Goal: Contribute content: Contribute content

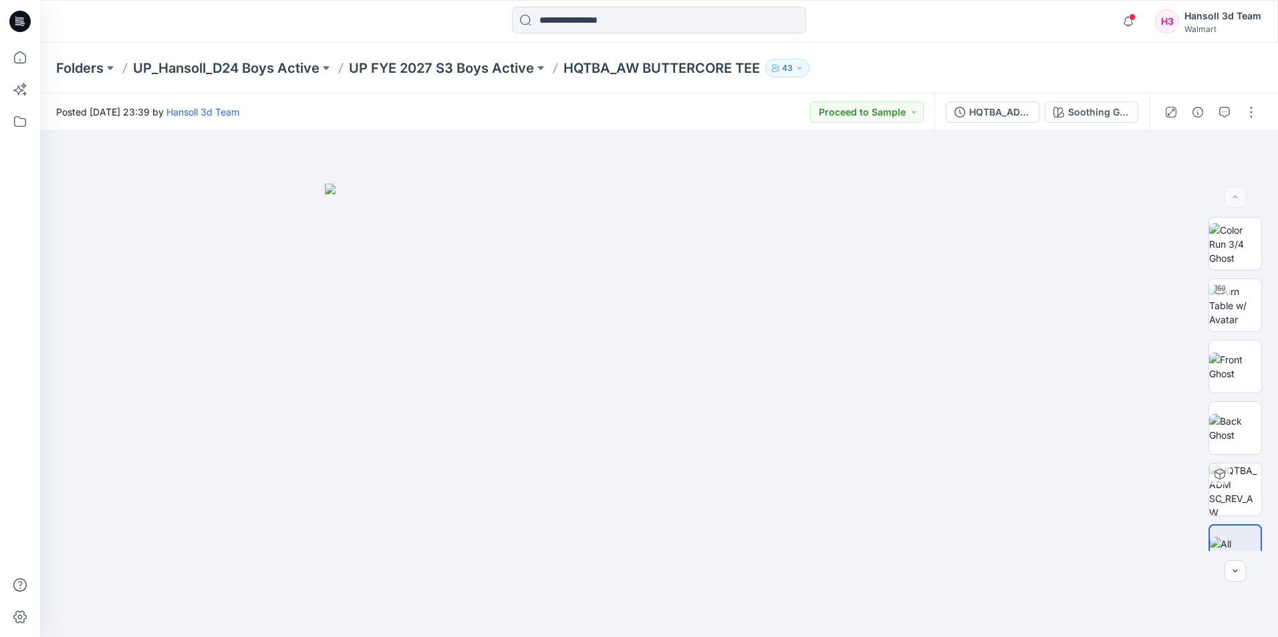
click at [1076, 59] on div "Folders UP_Hansoll_D24 Boys Active UP FYE 2027 S3 Boys Active HQTBA_AW BUTTERCO…" at bounding box center [606, 68] width 1101 height 19
click at [1225, 295] on div at bounding box center [1219, 289] width 21 height 21
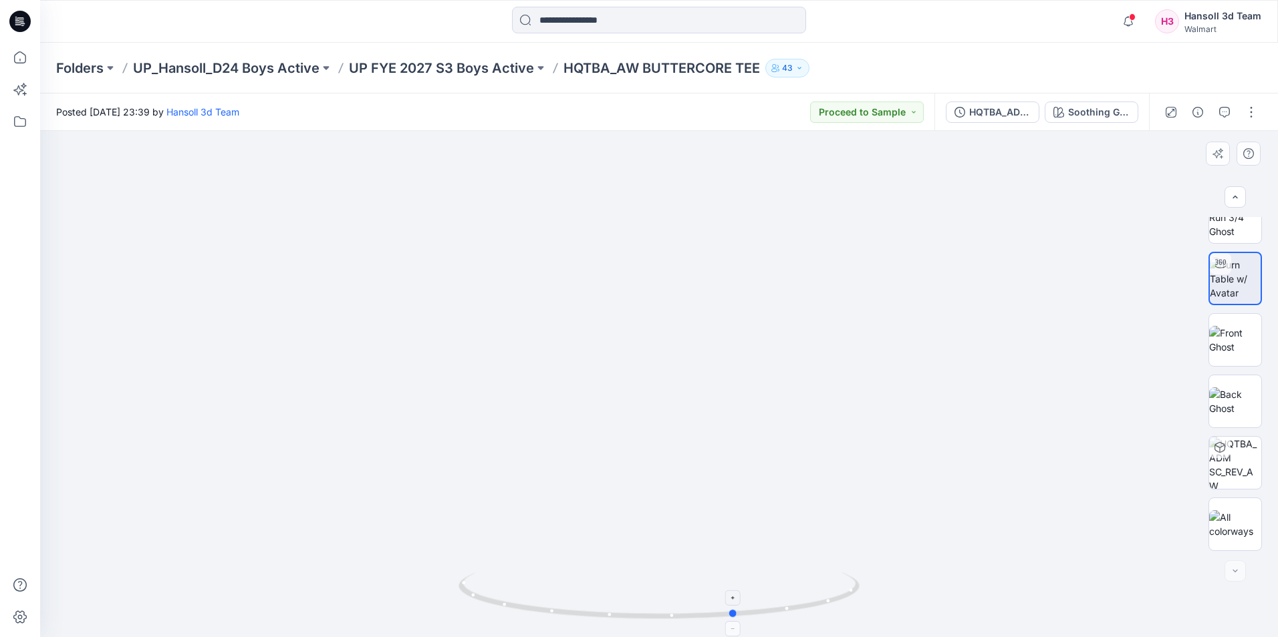
drag, startPoint x: 658, startPoint y: 617, endPoint x: 735, endPoint y: 618, distance: 76.8
click at [735, 618] on icon at bounding box center [660, 598] width 404 height 50
drag, startPoint x: 1032, startPoint y: 554, endPoint x: 703, endPoint y: 321, distance: 403.6
drag, startPoint x: 738, startPoint y: 617, endPoint x: 565, endPoint y: 595, distance: 175.2
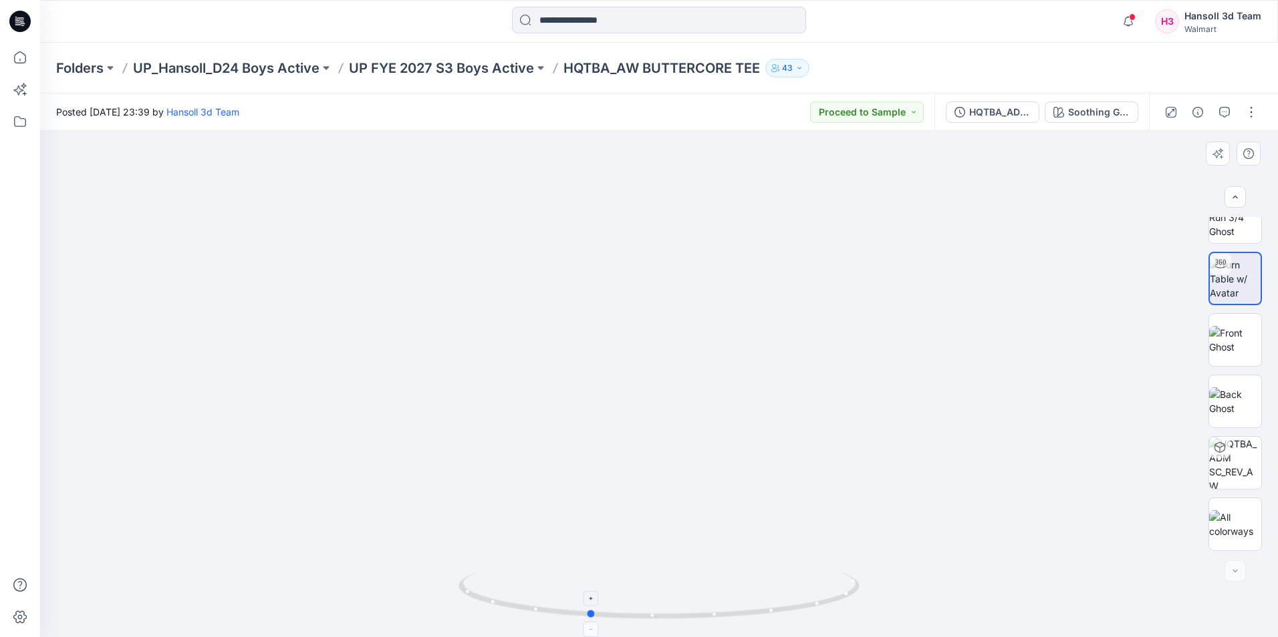
click at [541, 617] on icon at bounding box center [660, 598] width 404 height 50
drag, startPoint x: 678, startPoint y: 297, endPoint x: 678, endPoint y: 359, distance: 61.5
click at [678, 359] on img at bounding box center [659, 384] width 552 height 506
drag, startPoint x: 737, startPoint y: 524, endPoint x: 737, endPoint y: 220, distance: 304.0
click at [737, 220] on img at bounding box center [659, 373] width 2008 height 527
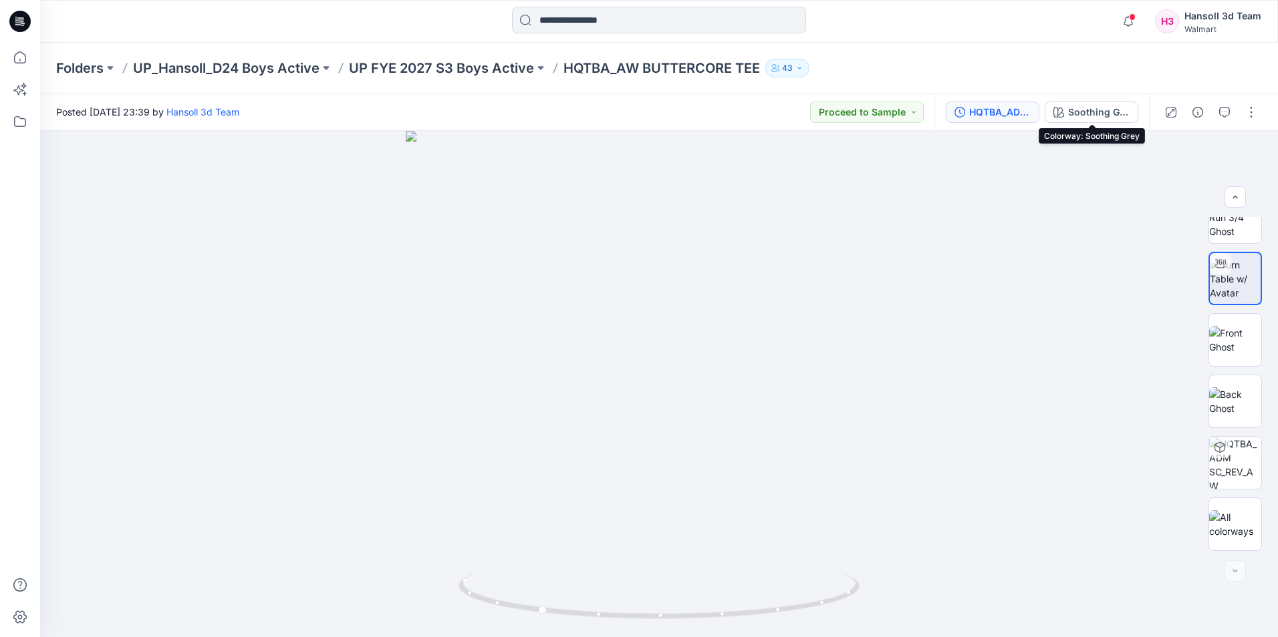
click at [1038, 104] on div "HQTBA_ADM FC_REV_AW BUTTERCORE TEE Soothing Grey" at bounding box center [1041, 112] width 214 height 37
click at [1018, 107] on div "HQTBA_ADM FC_REV_AW BUTTERCORE TEE" at bounding box center [999, 112] width 61 height 15
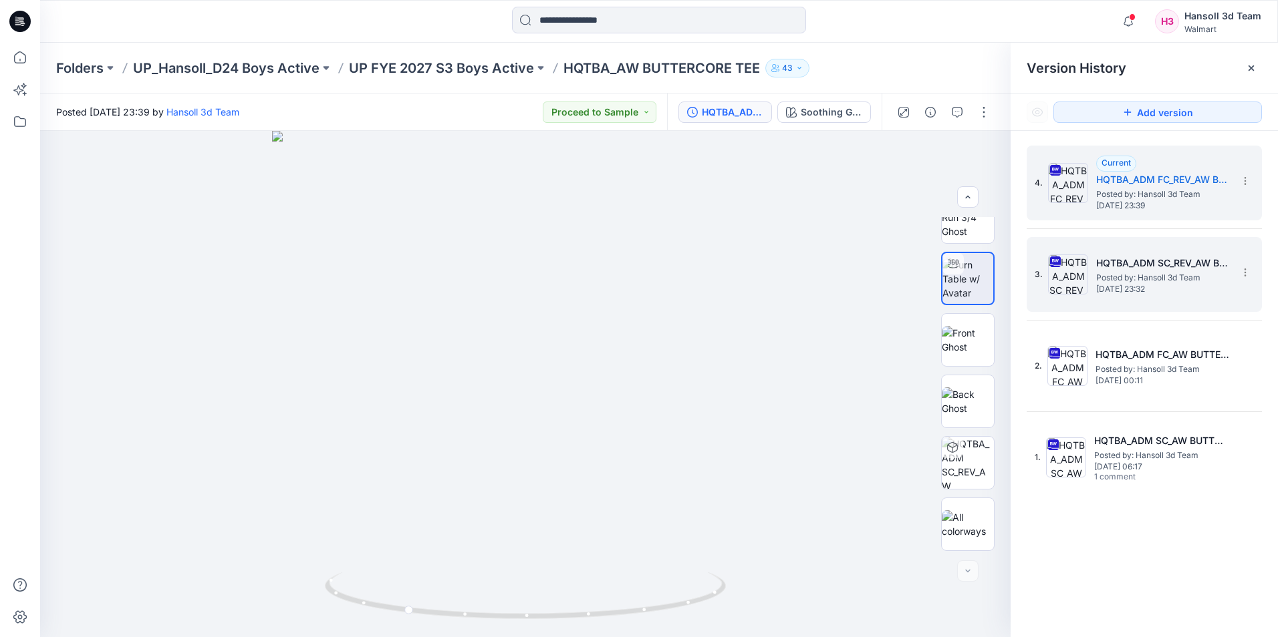
click at [1171, 259] on h5 "HQTBA_ADM SC_REV_AW BUTTERCORE TEE" at bounding box center [1163, 263] width 134 height 16
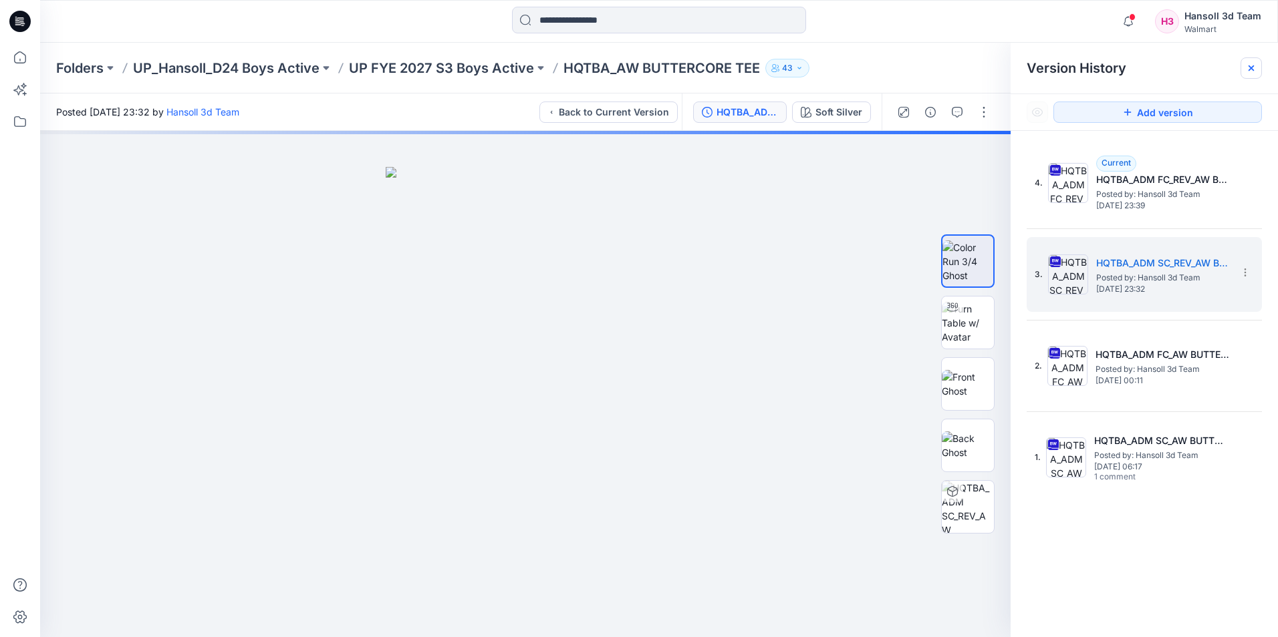
click at [1256, 64] on div at bounding box center [1250, 67] width 21 height 21
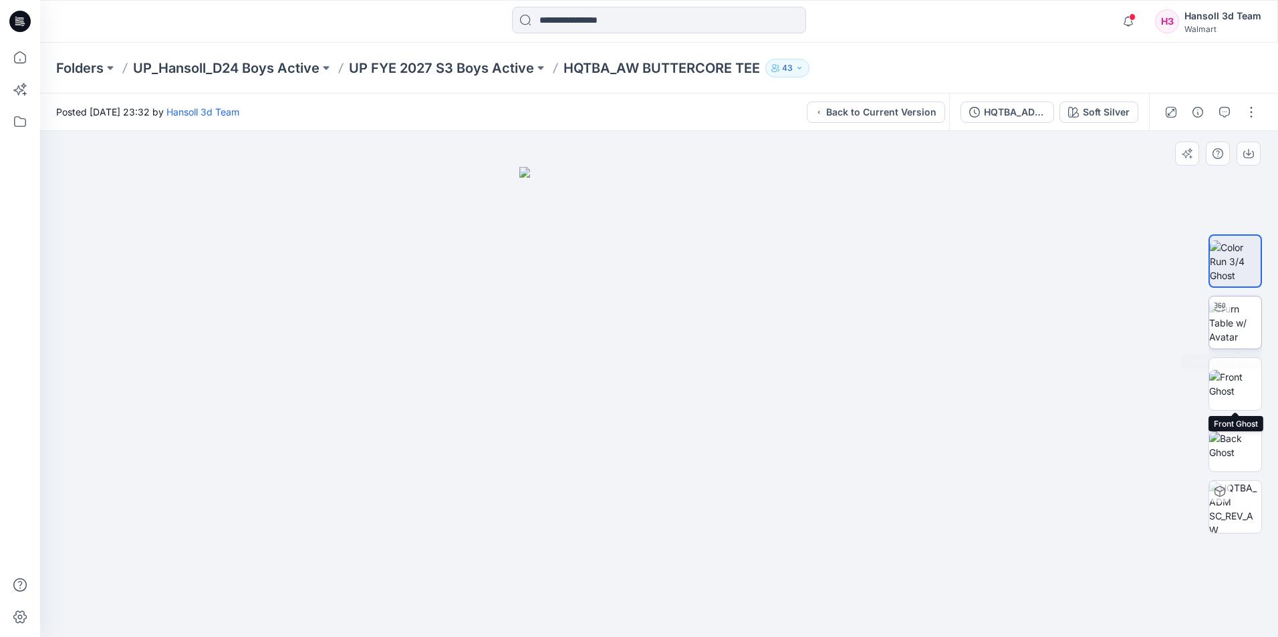
click at [1233, 314] on img at bounding box center [1235, 323] width 52 height 42
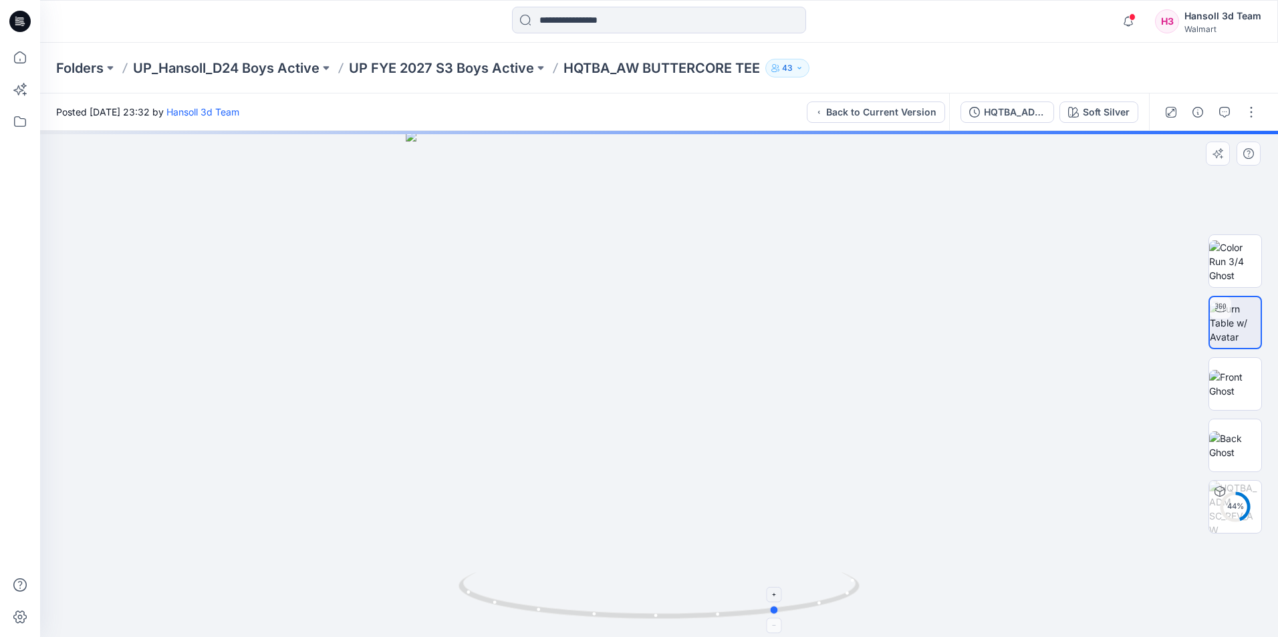
drag, startPoint x: 663, startPoint y: 617, endPoint x: 783, endPoint y: 613, distance: 119.7
click at [783, 613] on icon at bounding box center [660, 598] width 404 height 50
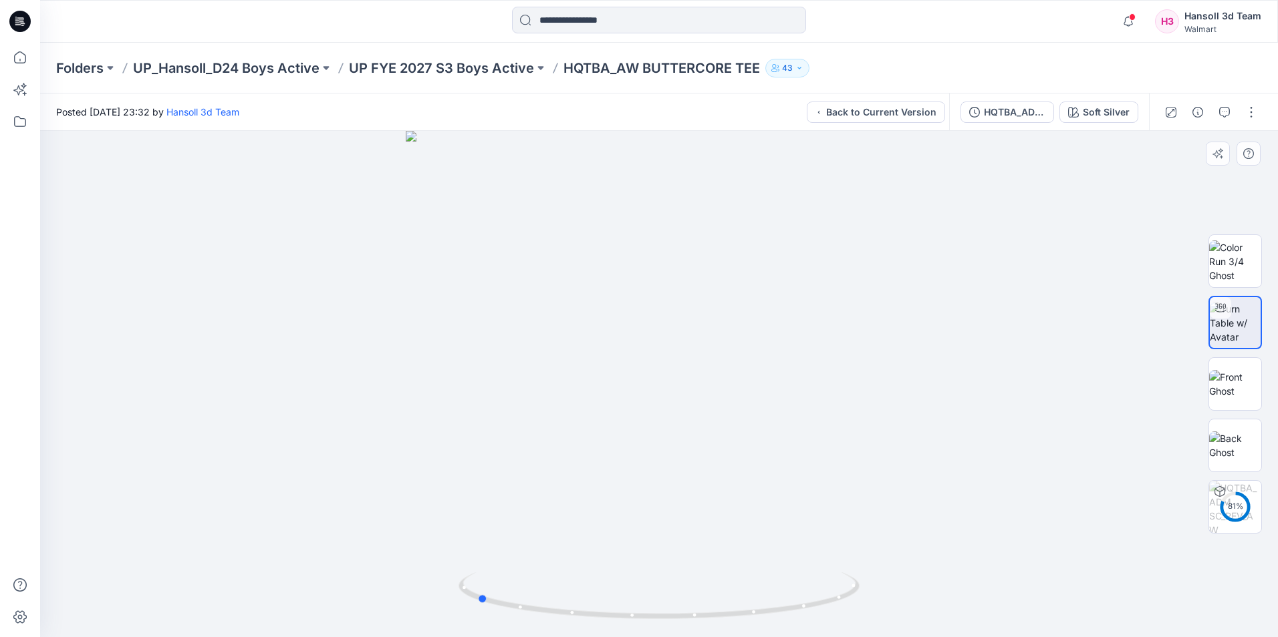
drag, startPoint x: 775, startPoint y: 616, endPoint x: 874, endPoint y: 584, distance: 104.0
click at [874, 584] on div at bounding box center [658, 384] width 1237 height 506
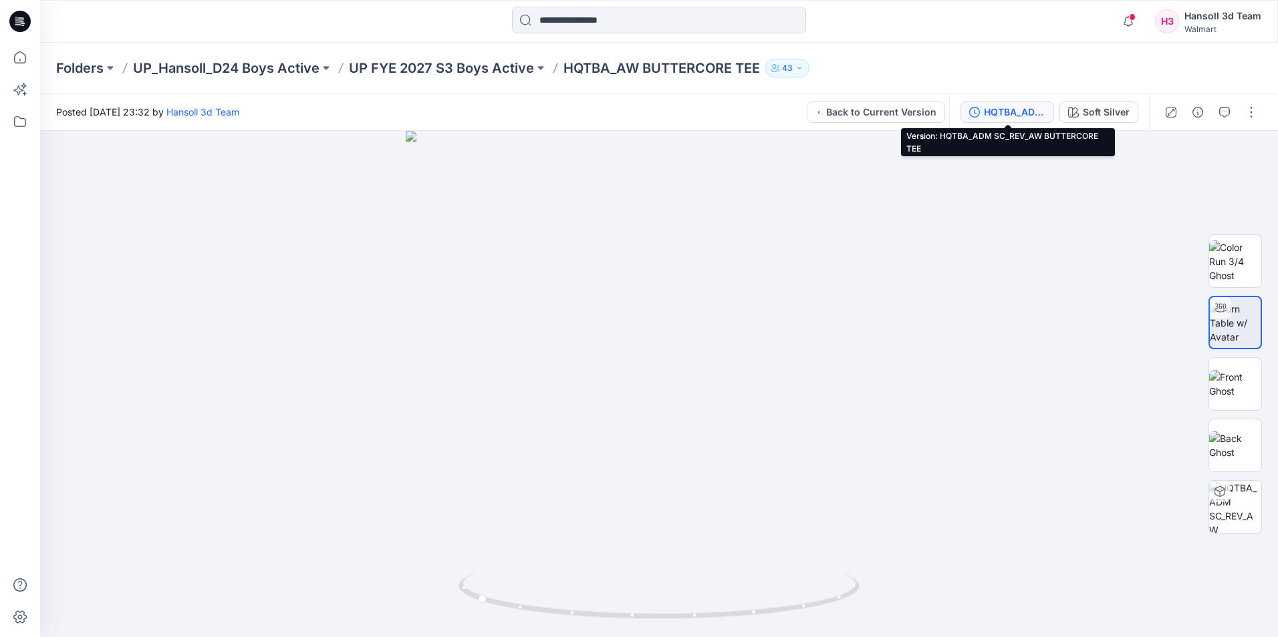
click at [1016, 113] on div "HQTBA_ADM SC_REV_AW BUTTERCORE TEE" at bounding box center [1014, 112] width 61 height 15
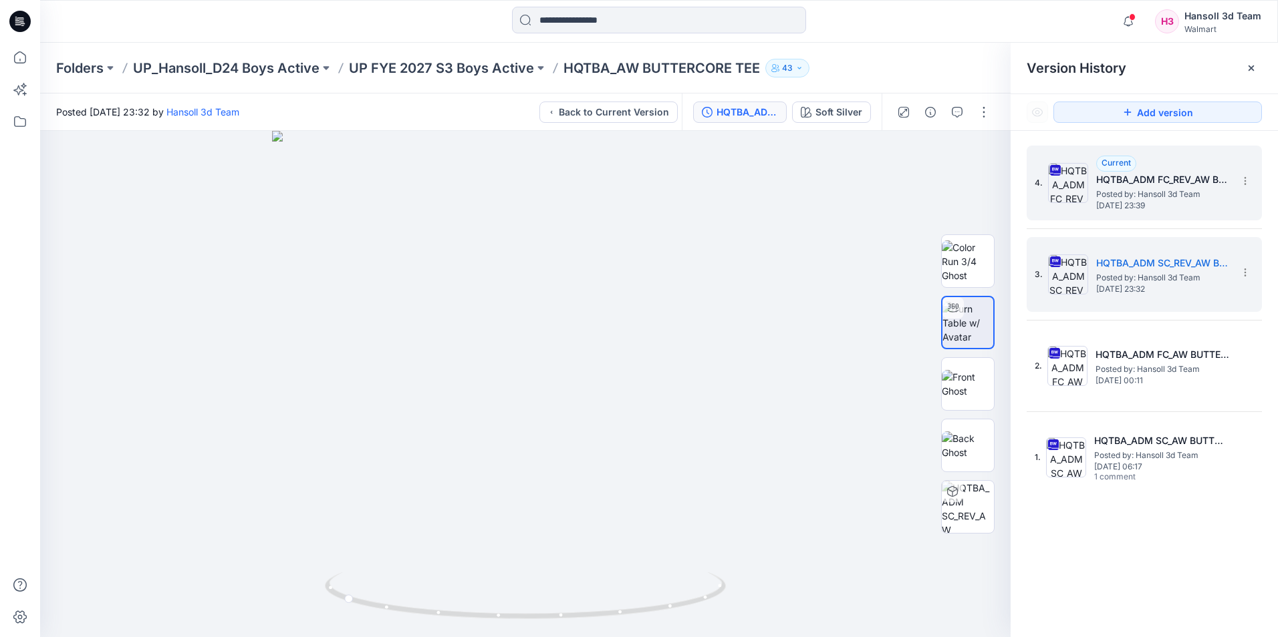
click at [1177, 175] on h5 "HQTBA_ADM FC_REV_AW BUTTERCORE TEE" at bounding box center [1163, 180] width 134 height 16
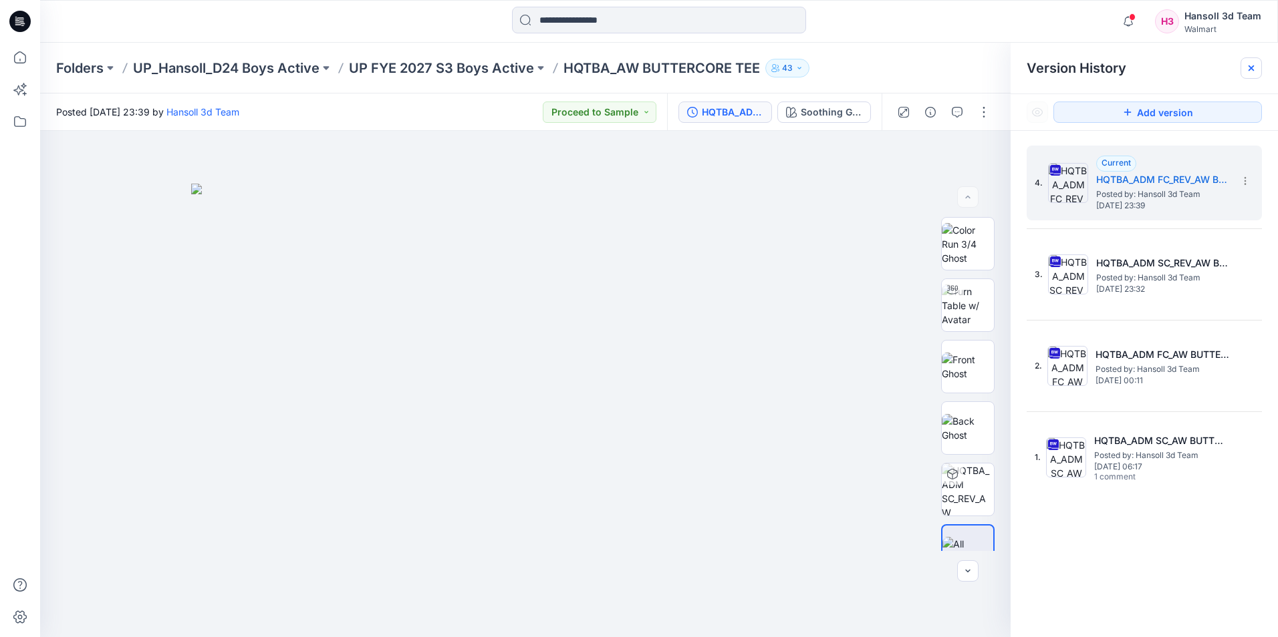
click at [1251, 69] on icon at bounding box center [1250, 68] width 11 height 11
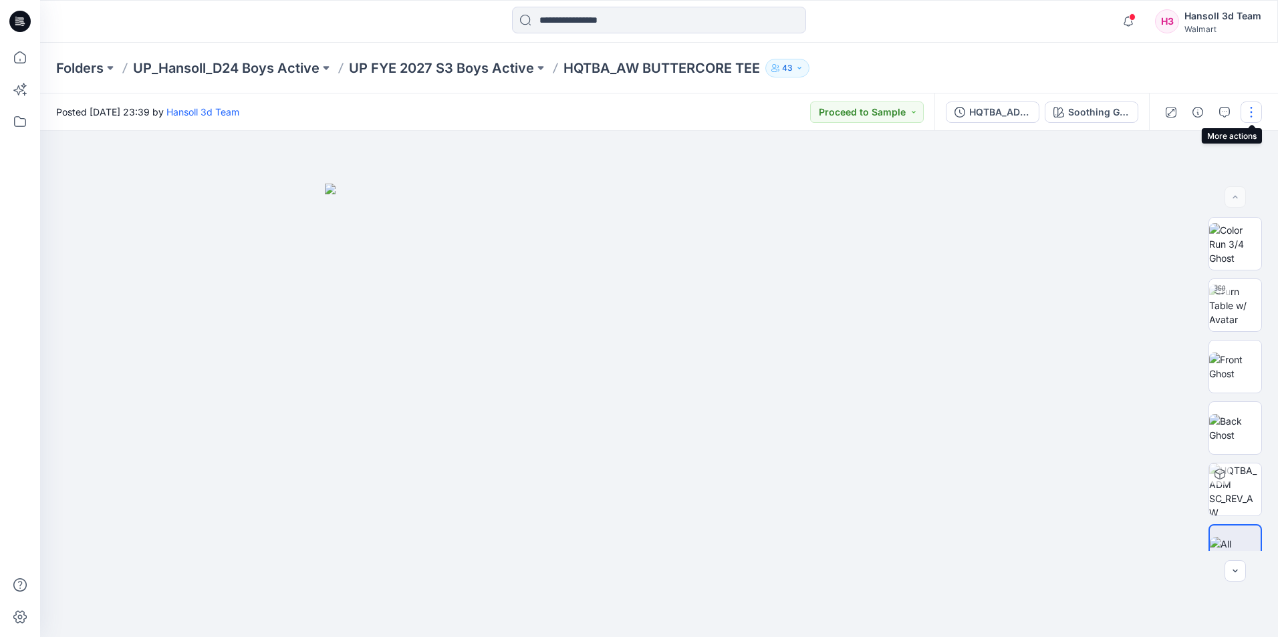
click at [1251, 108] on button "button" at bounding box center [1250, 112] width 21 height 21
click at [1188, 182] on button "Edit" at bounding box center [1194, 180] width 123 height 25
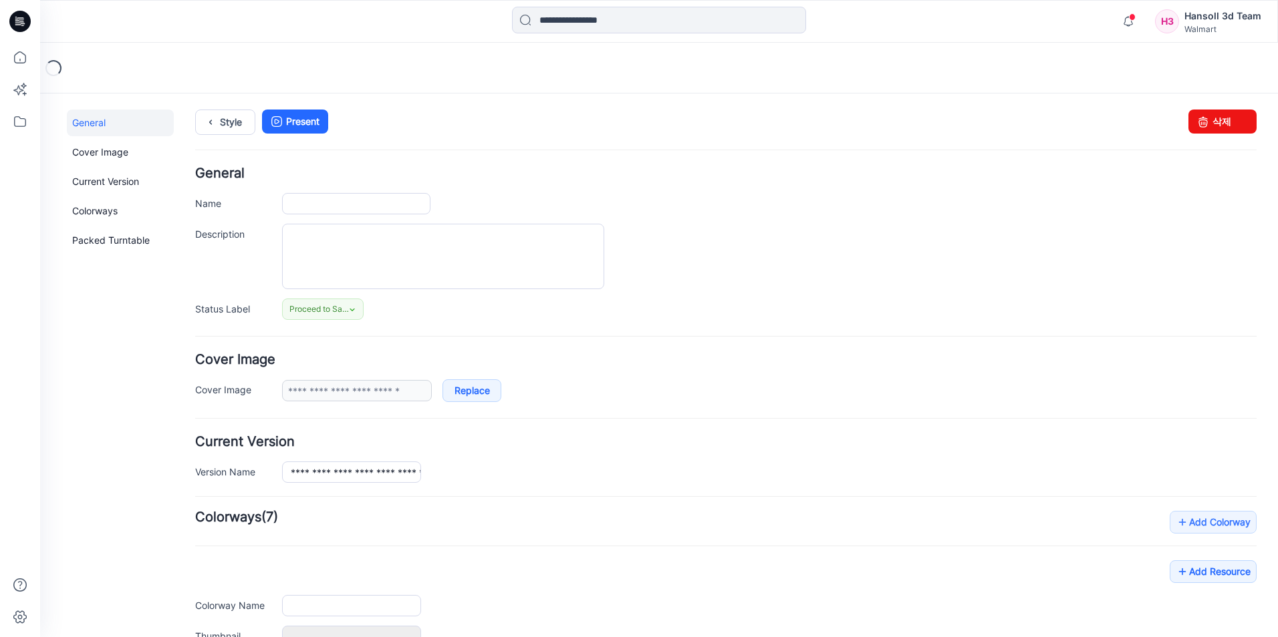
type input "**********"
type textarea "**********"
type input "**********"
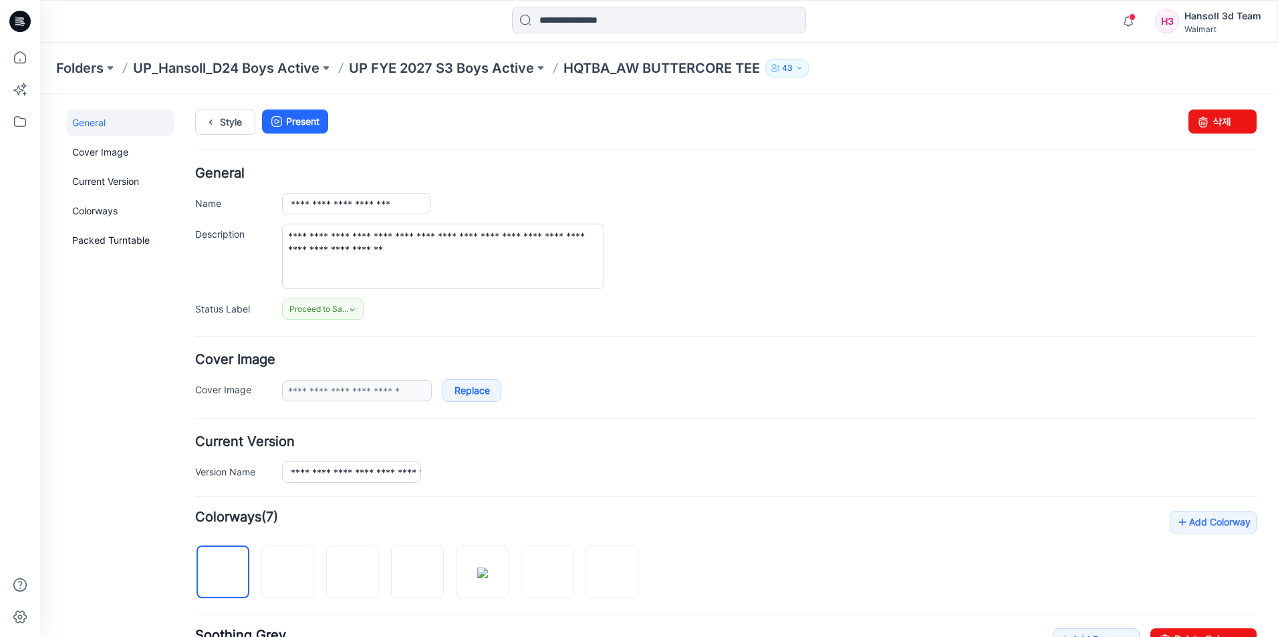
scroll to position [334, 0]
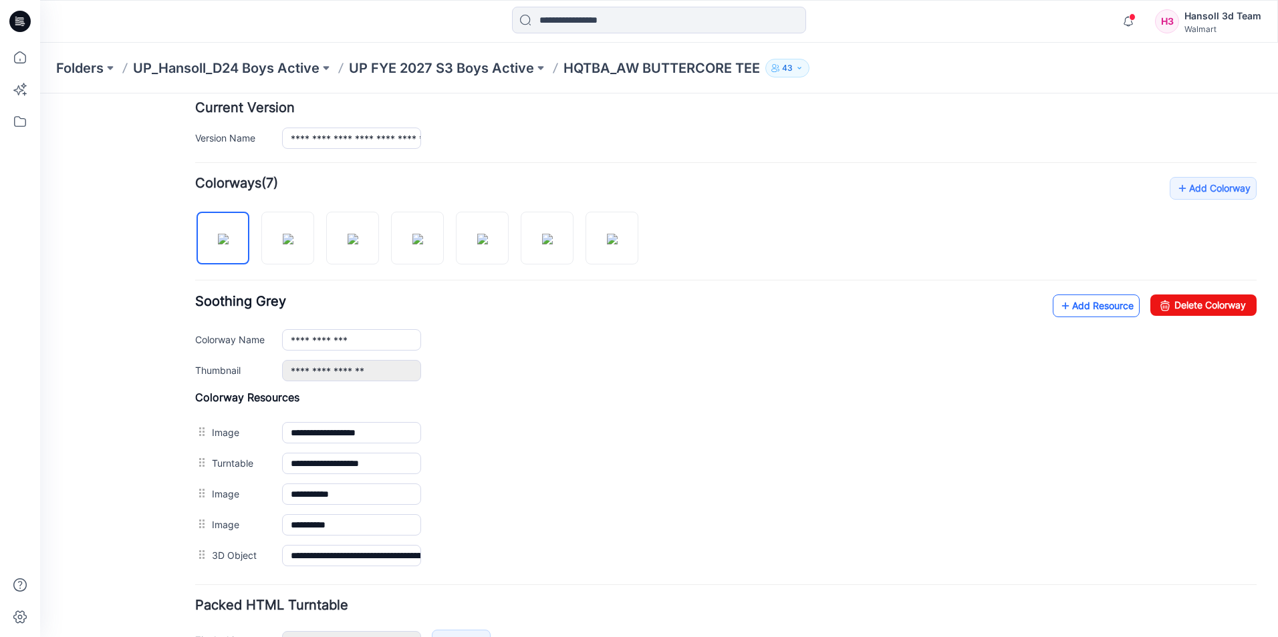
click at [1072, 309] on link "Add Resource" at bounding box center [1095, 306] width 87 height 23
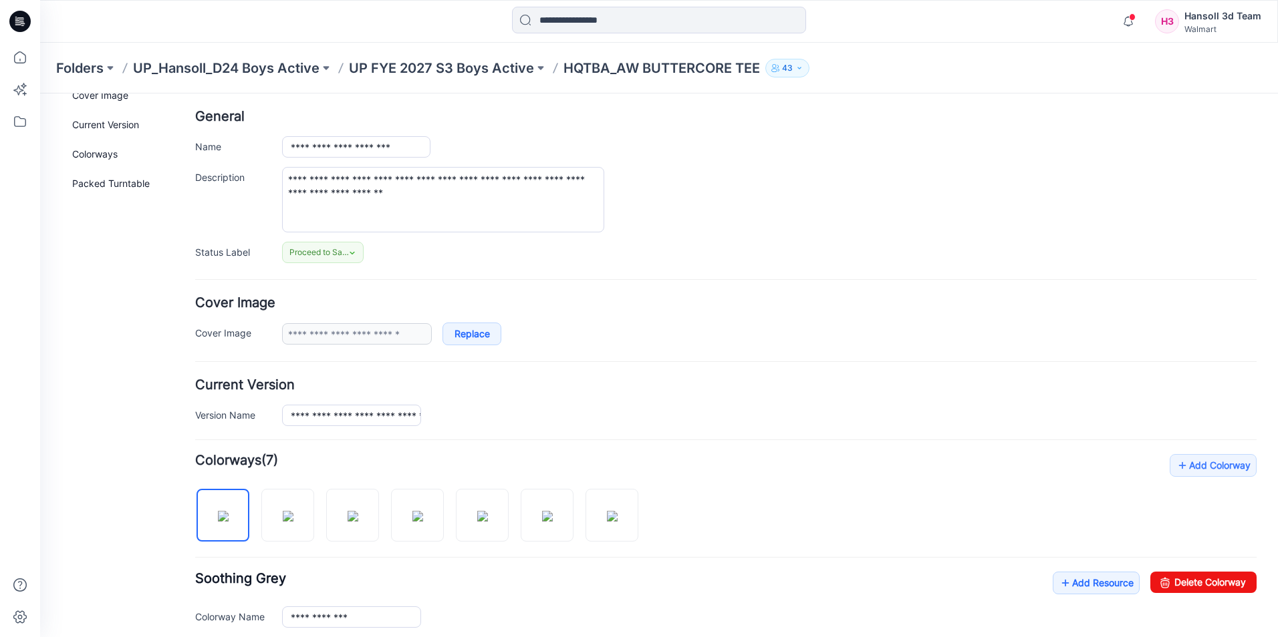
scroll to position [0, 0]
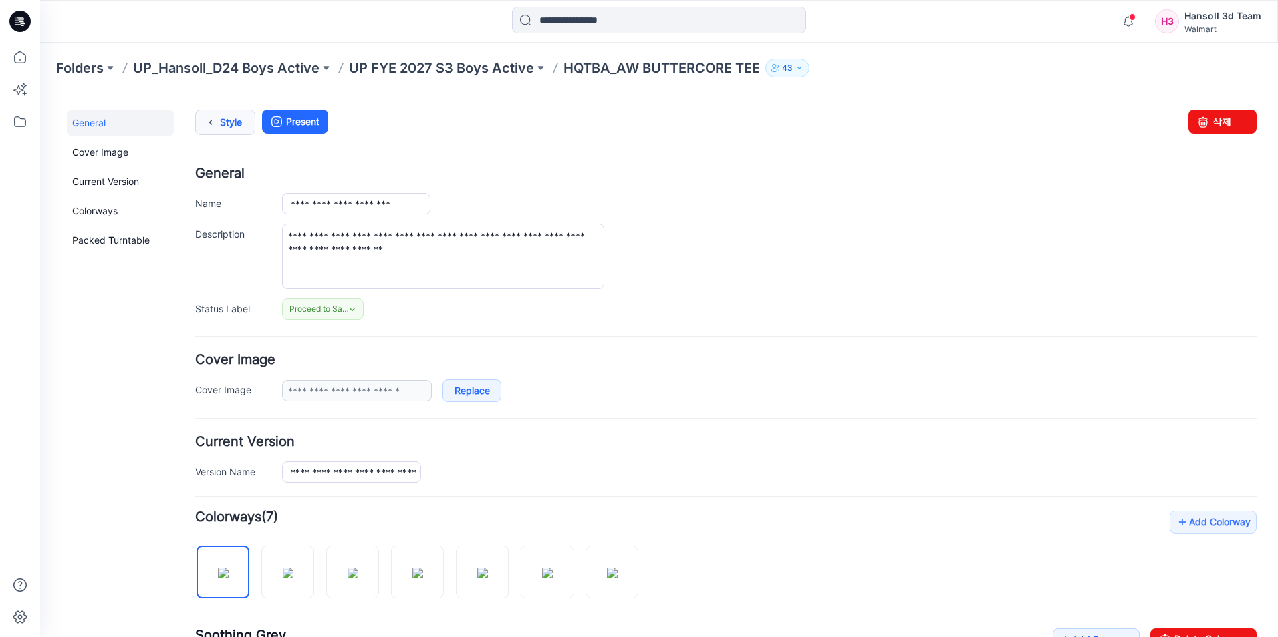
click at [235, 130] on link "Style" at bounding box center [225, 122] width 60 height 25
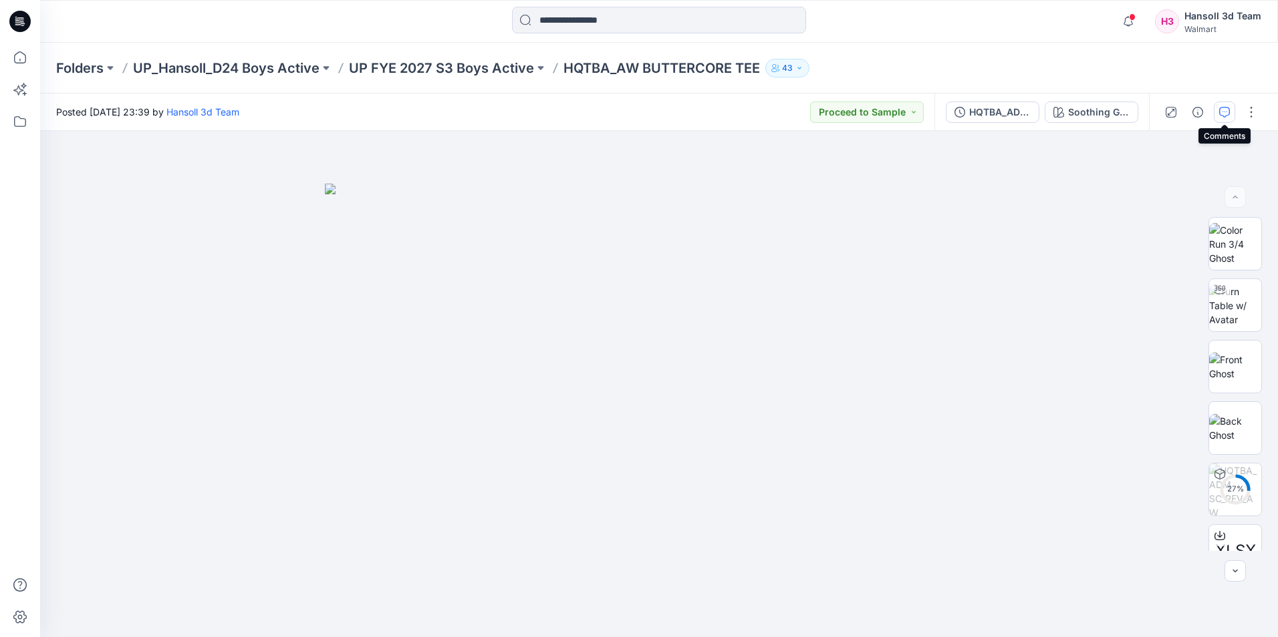
click at [1223, 117] on icon "button" at bounding box center [1224, 112] width 11 height 11
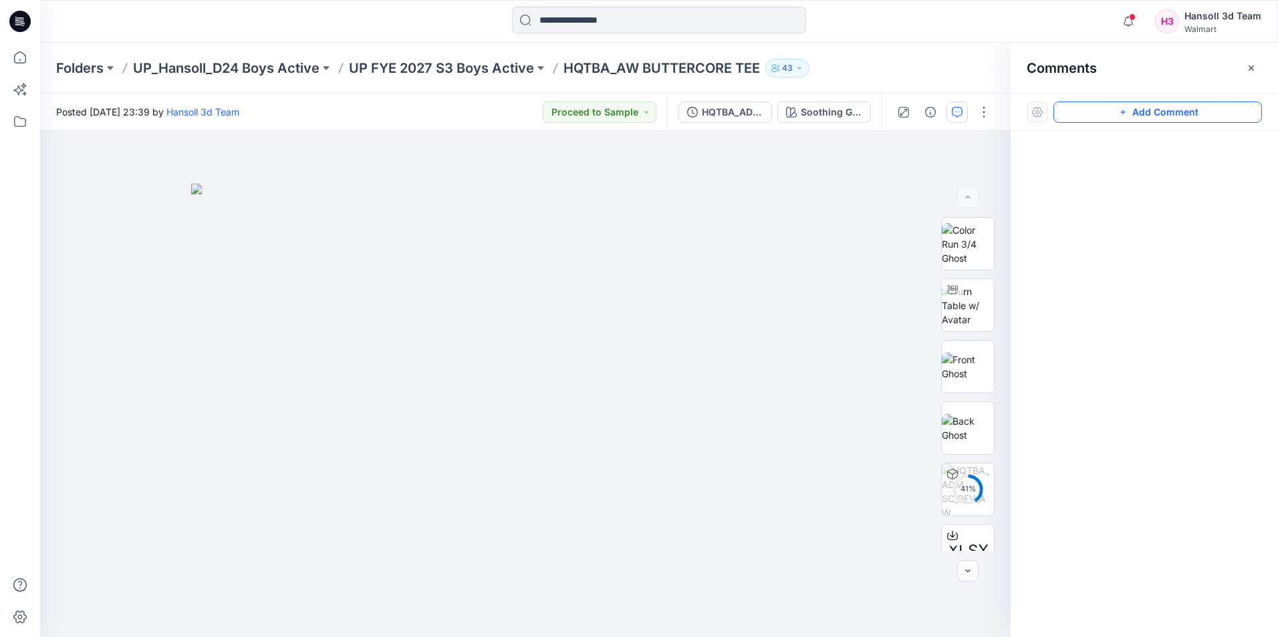
click at [1161, 116] on button "Add Comment" at bounding box center [1157, 112] width 208 height 21
click at [652, 269] on div "1" at bounding box center [525, 384] width 970 height 506
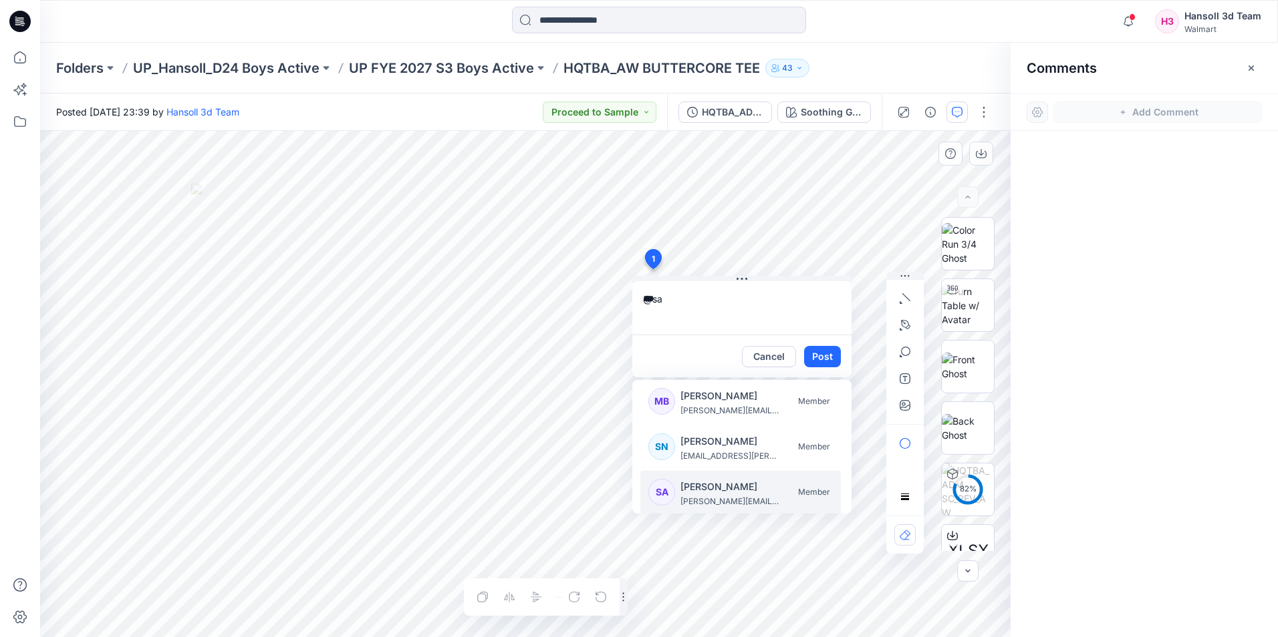
click at [724, 492] on p "Sarah An" at bounding box center [730, 487] width 100 height 16
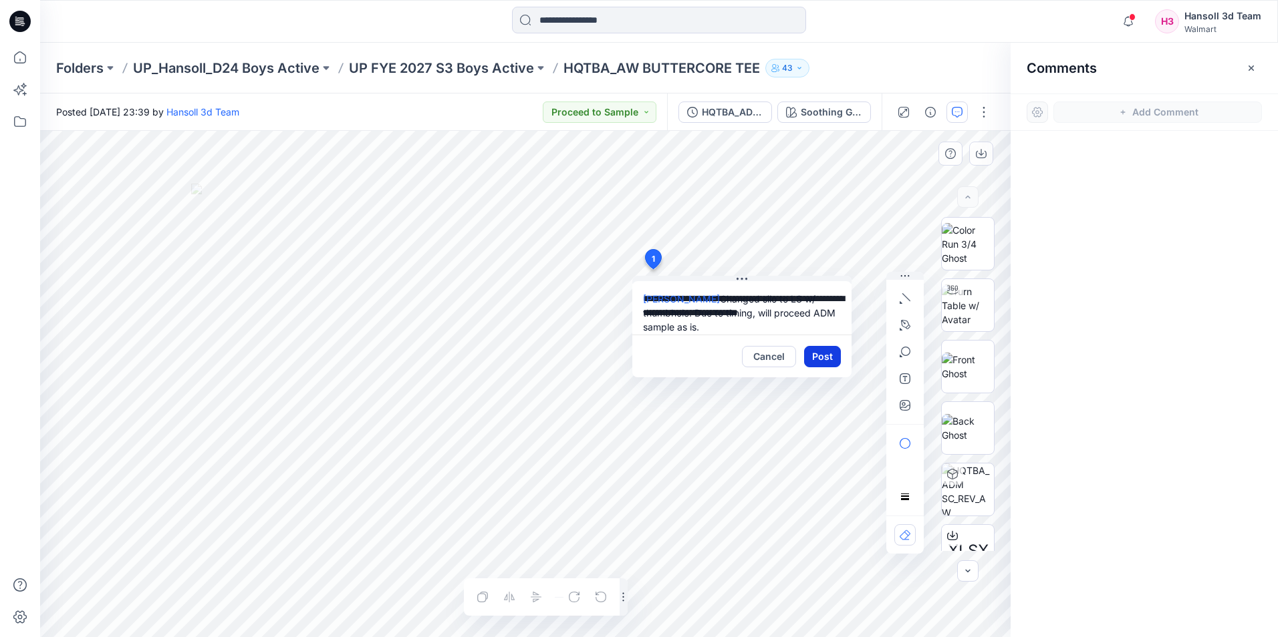
type textarea "**********"
click at [829, 359] on button "Post" at bounding box center [822, 356] width 37 height 21
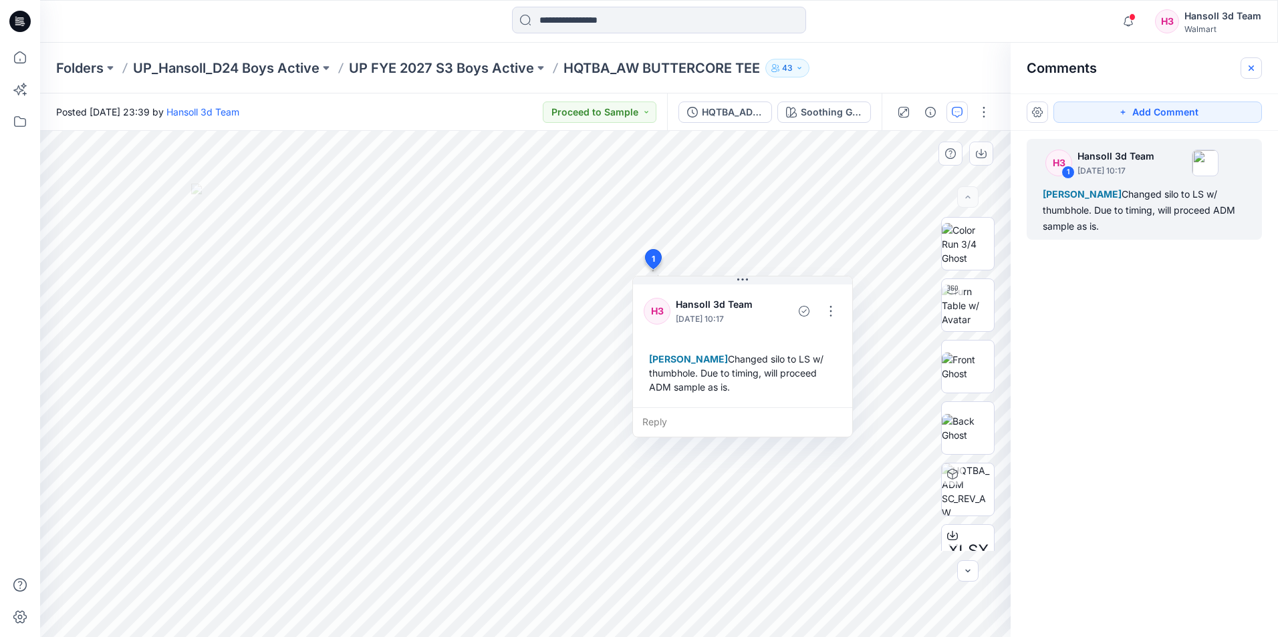
click at [1247, 61] on button "button" at bounding box center [1250, 67] width 21 height 21
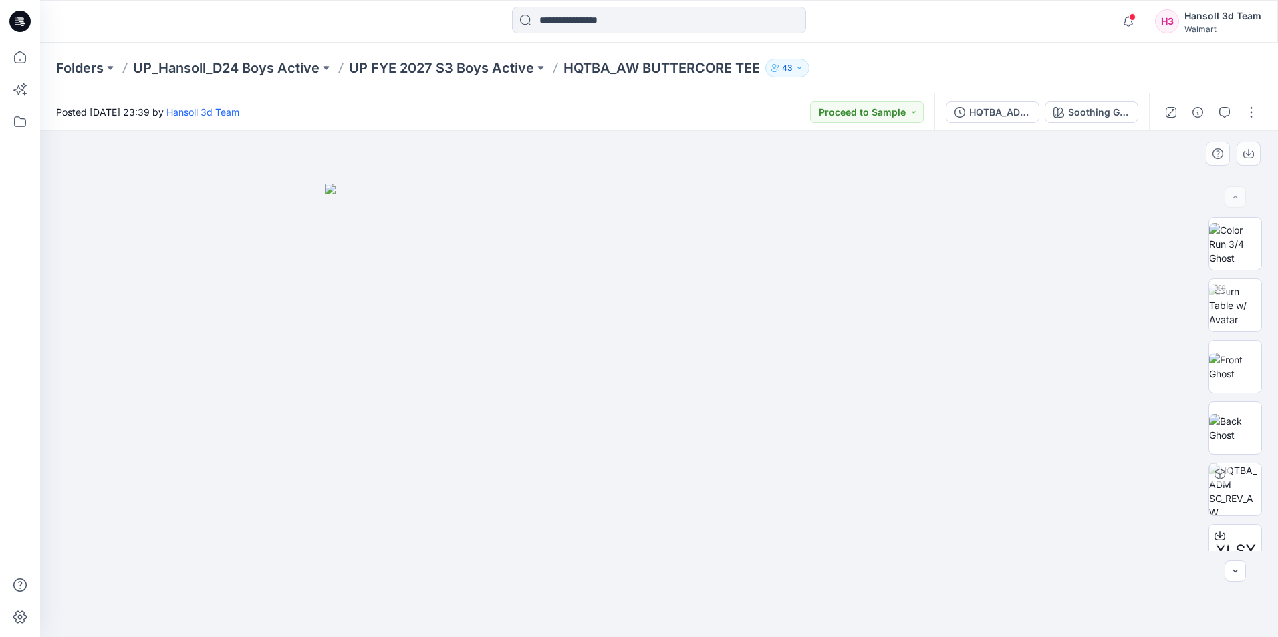
click at [1010, 67] on div "Folders UP_Hansoll_D24 Boys Active UP FYE 2027 S3 Boys Active HQTBA_AW BUTTERCO…" at bounding box center [606, 68] width 1101 height 19
